Goal: Information Seeking & Learning: Find specific fact

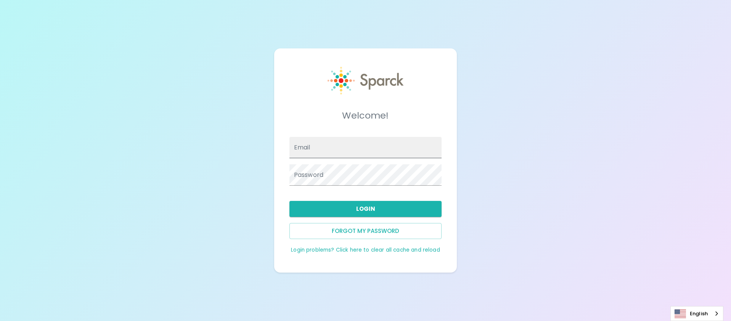
drag, startPoint x: 345, startPoint y: 159, endPoint x: 347, endPoint y: 148, distance: 10.9
click at [347, 148] on div "Email Password" at bounding box center [362, 158] width 158 height 55
click at [347, 148] on input "Email" at bounding box center [366, 147] width 152 height 21
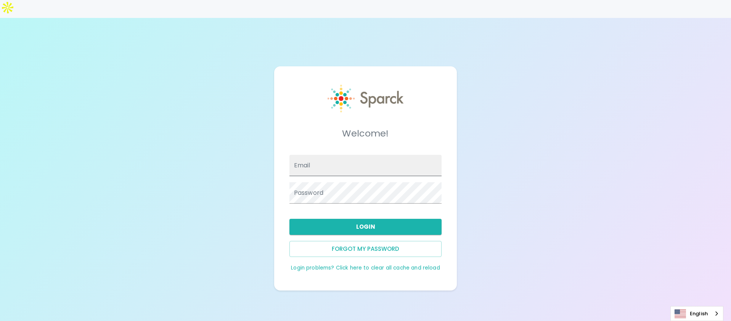
type input "[EMAIL_ADDRESS][DOMAIN_NAME]"
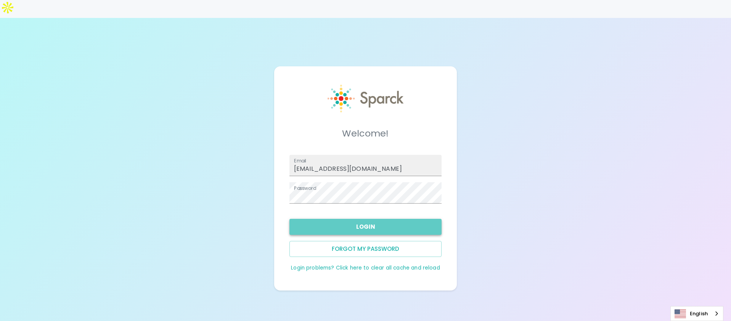
click at [379, 219] on button "Login" at bounding box center [366, 227] width 152 height 16
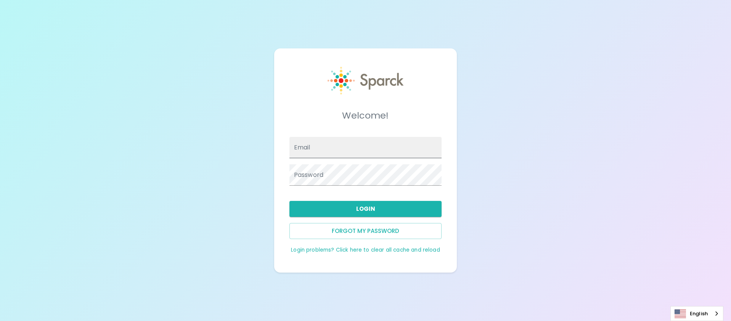
click at [366, 149] on input "Email" at bounding box center [366, 147] width 152 height 21
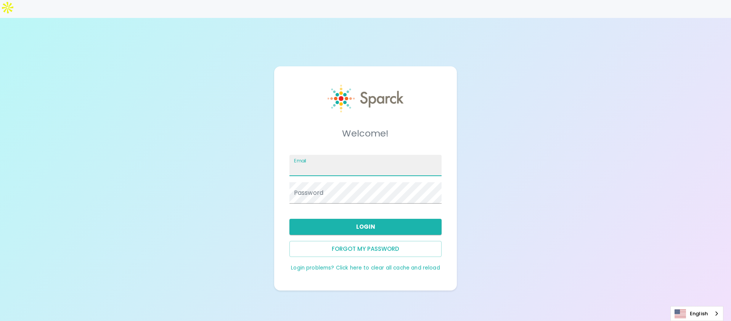
type input "[EMAIL_ADDRESS][DOMAIN_NAME]"
click at [359, 219] on button "Login" at bounding box center [366, 227] width 152 height 16
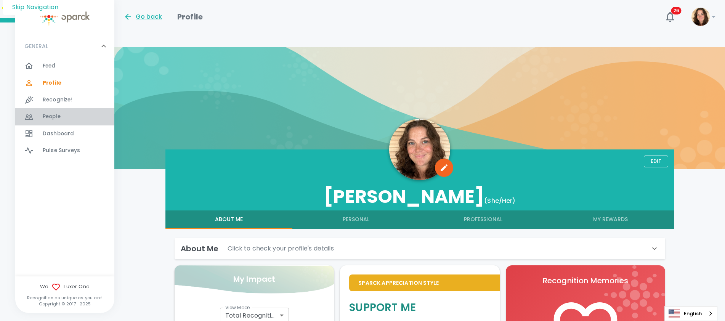
click at [56, 114] on span "People" at bounding box center [52, 117] width 18 height 8
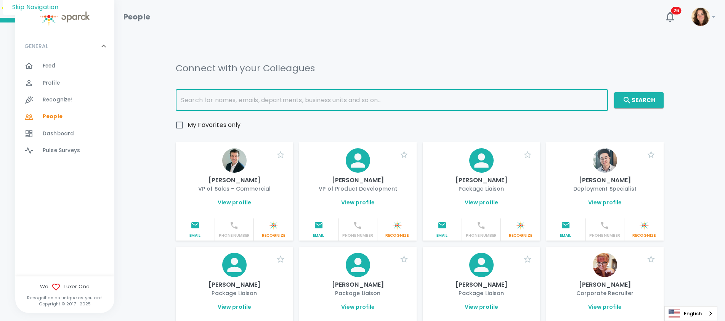
click at [216, 90] on input "text" at bounding box center [392, 100] width 433 height 21
type input "josh"
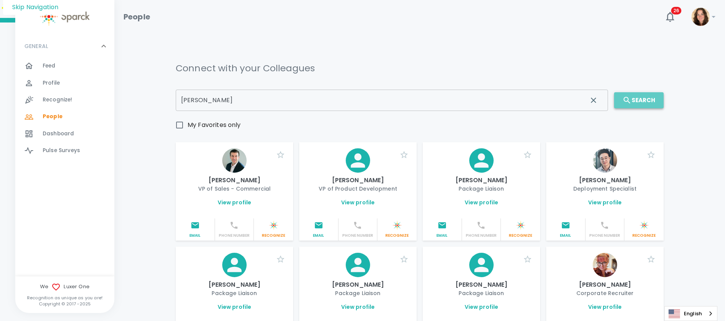
click at [646, 92] on button "Search" at bounding box center [639, 100] width 50 height 16
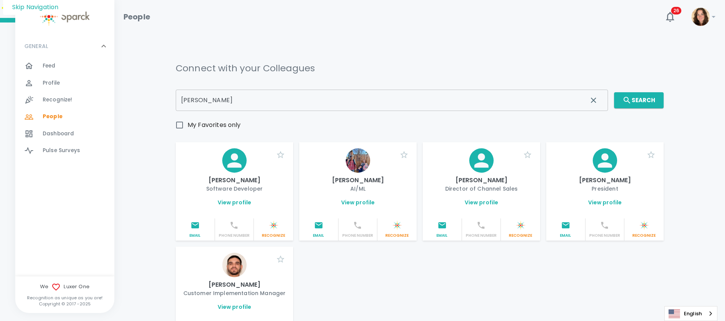
click at [605, 176] on p "Josh Middlebrooks" at bounding box center [605, 180] width 105 height 9
click at [602, 199] on link "View profile" at bounding box center [606, 203] width 34 height 8
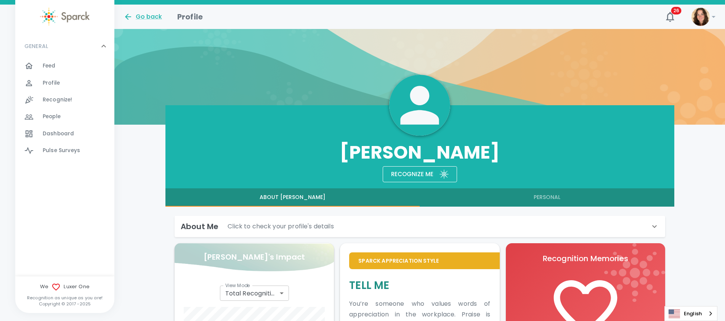
scroll to position [61, 0]
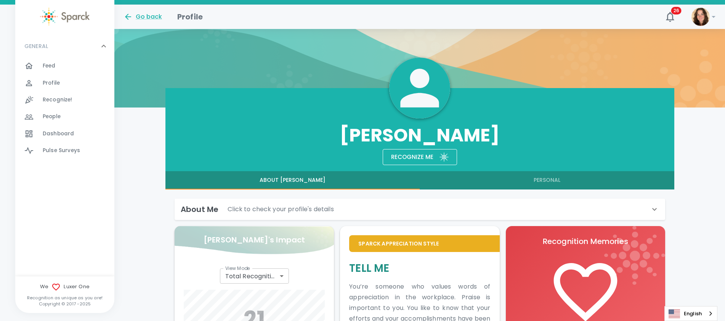
click at [534, 171] on button "Personal" at bounding box center [547, 180] width 255 height 18
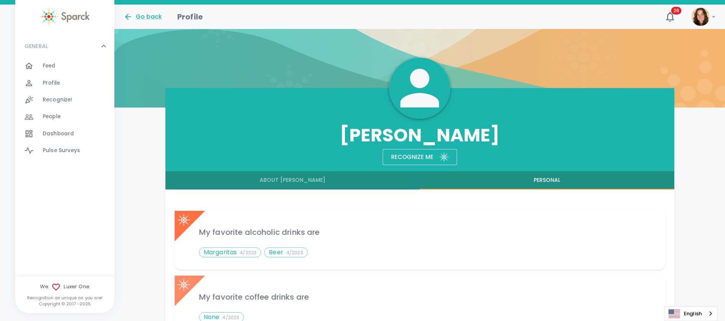
scroll to position [0, 0]
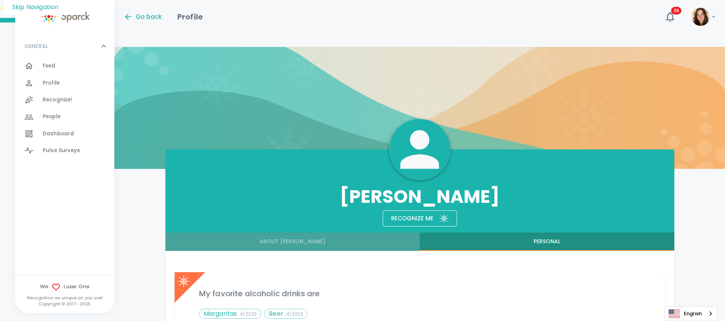
click at [302, 233] on button "About Josh" at bounding box center [293, 242] width 255 height 18
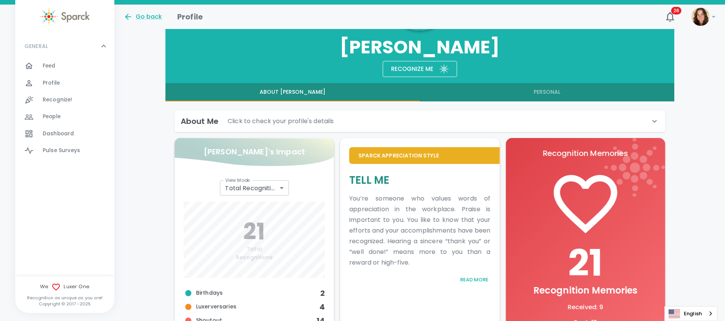
scroll to position [265, 0]
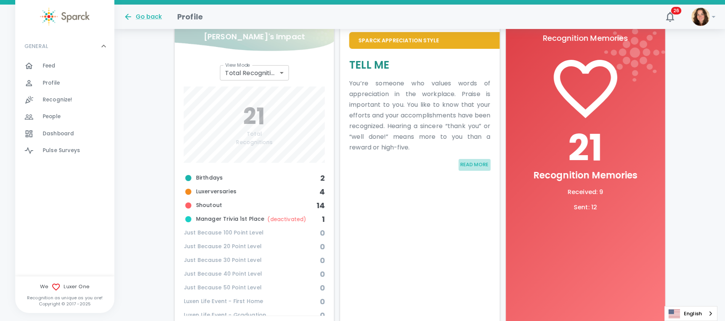
click at [473, 159] on button "Read More" at bounding box center [474, 165] width 32 height 12
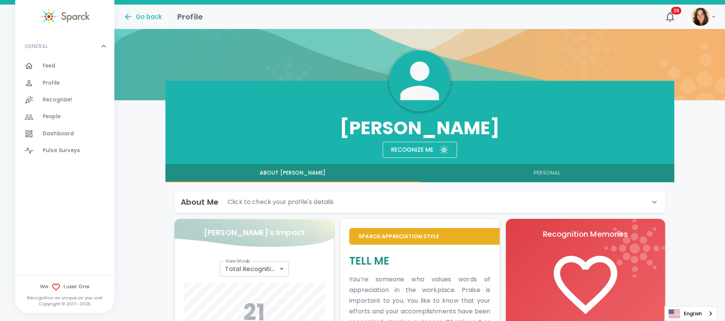
scroll to position [0, 0]
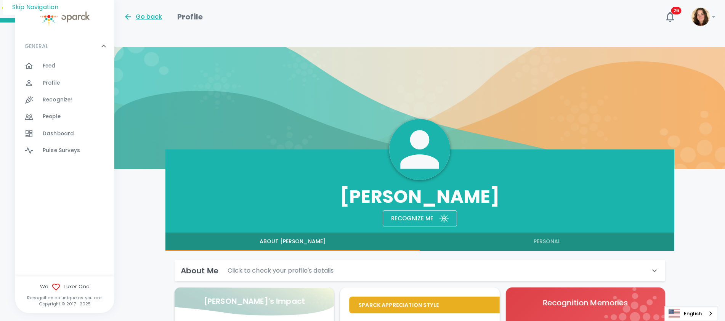
click at [142, 15] on div "Go back" at bounding box center [143, 16] width 39 height 9
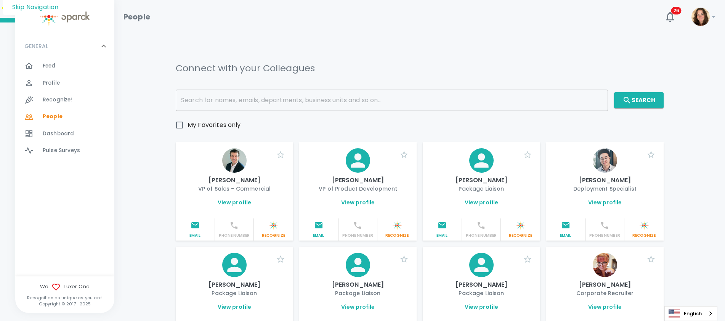
click at [142, 15] on h1 "People" at bounding box center [137, 17] width 27 height 12
click at [52, 66] on span "Feed" at bounding box center [49, 66] width 13 height 8
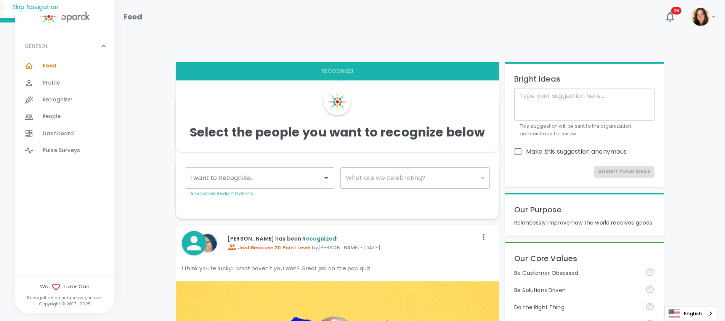
click at [70, 129] on span "Dashboard 0" at bounding box center [58, 134] width 31 height 11
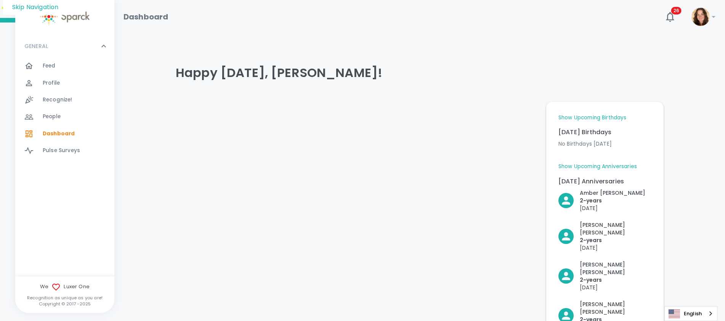
click at [601, 114] on link "Show Upcoming Birthdays" at bounding box center [593, 118] width 68 height 8
